Goal: Find specific fact: Find contact information

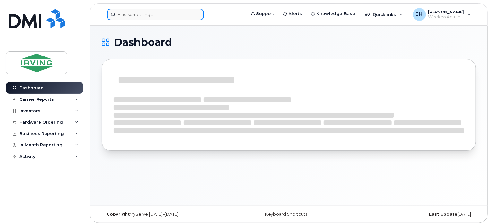
click at [157, 14] on input at bounding box center [155, 15] width 97 height 12
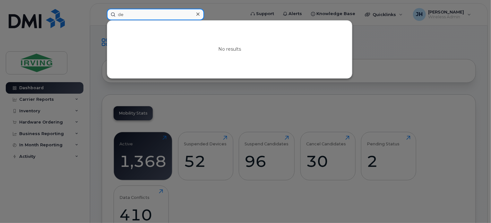
type input "d"
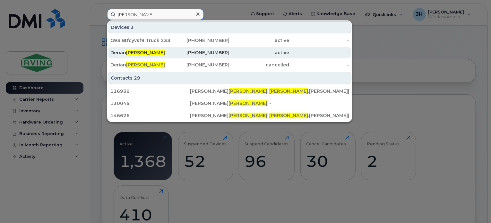
type input "ferris"
click at [136, 53] on span "Ferris" at bounding box center [145, 53] width 39 height 6
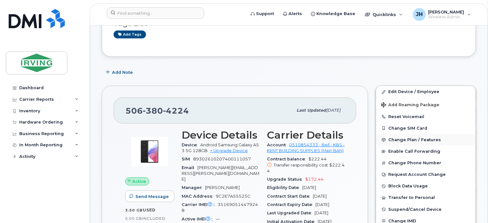
scroll to position [128, 0]
